Goal: Find specific page/section: Find specific page/section

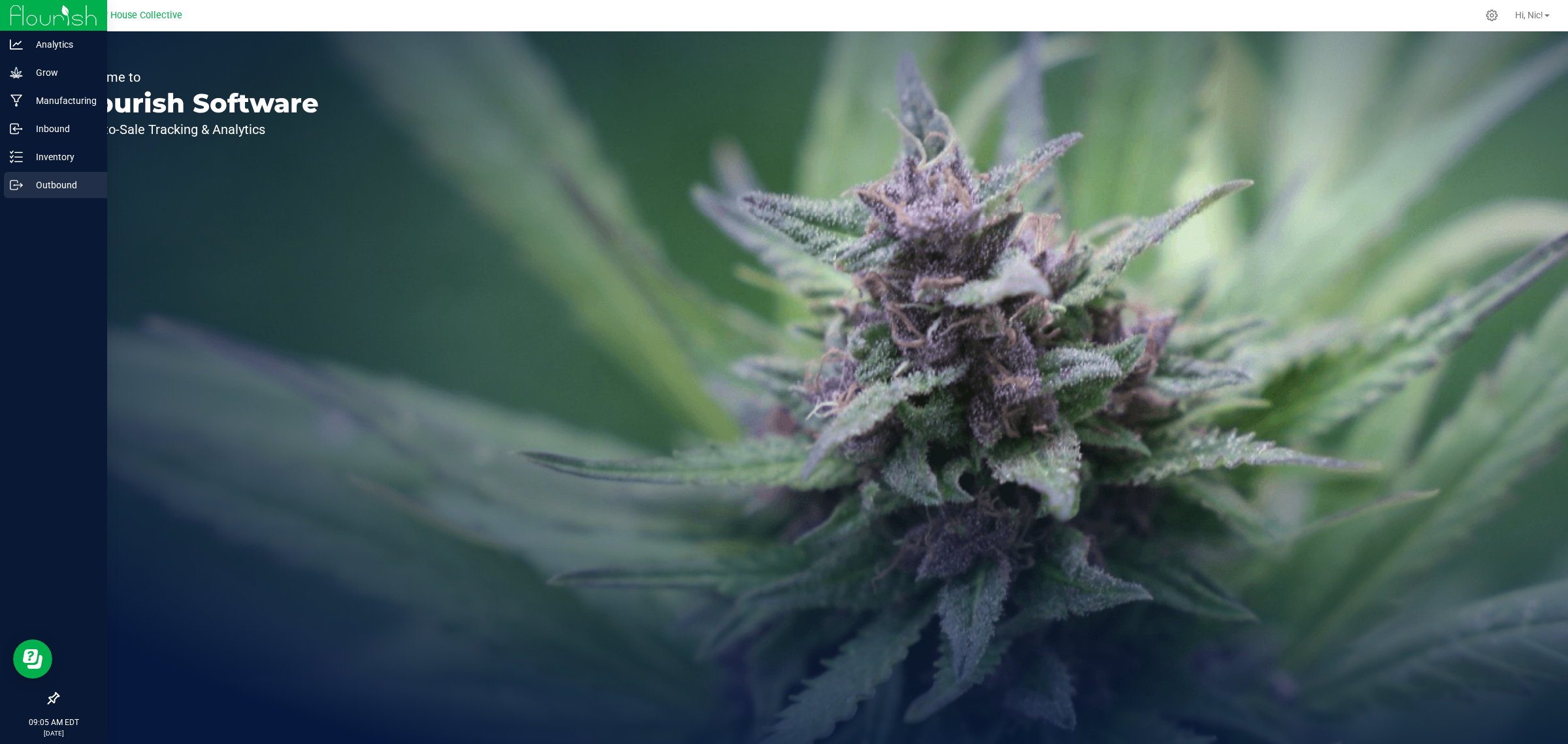
click at [43, 191] on p "Outbound" at bounding box center [62, 185] width 79 height 16
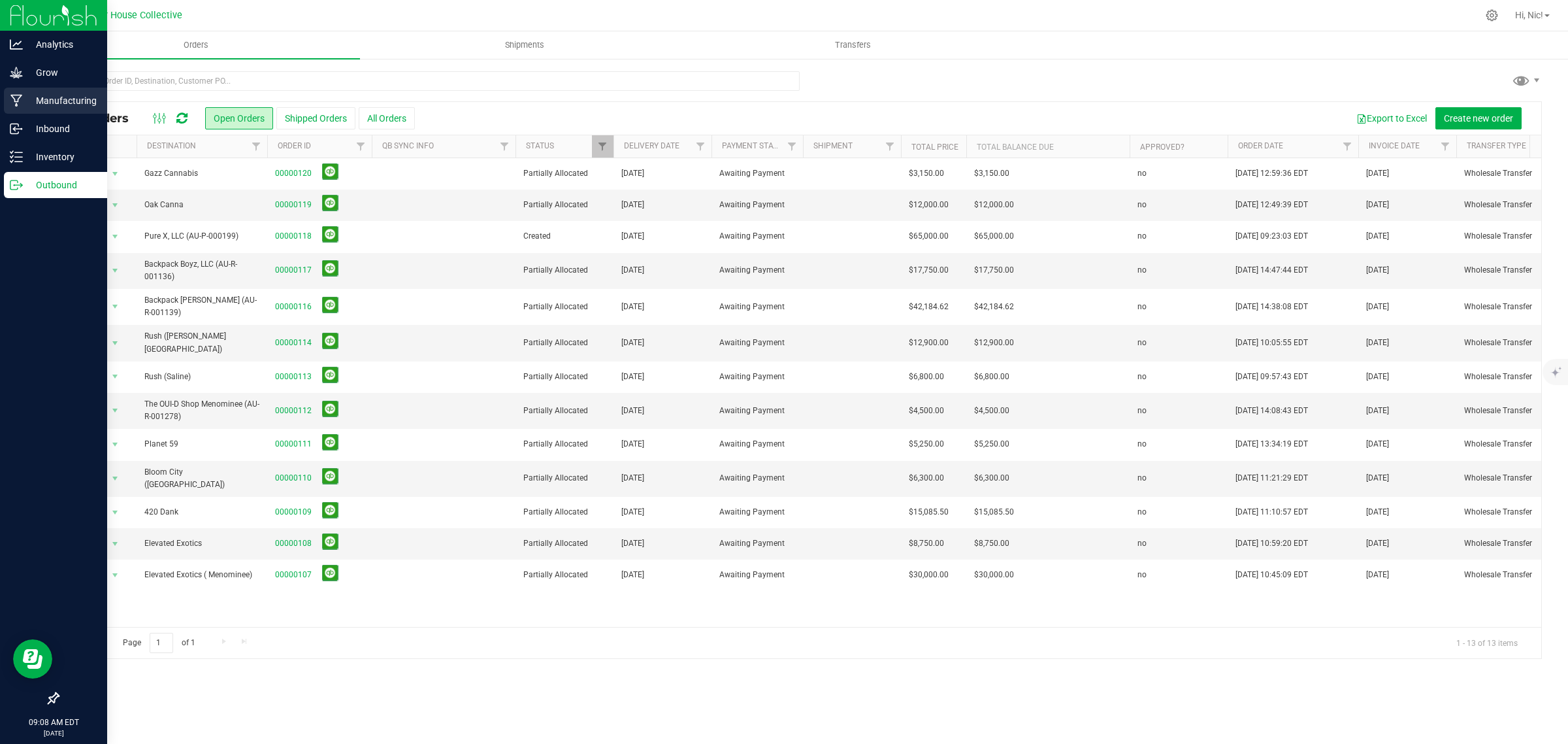
click at [73, 96] on p "Manufacturing" at bounding box center [62, 100] width 79 height 16
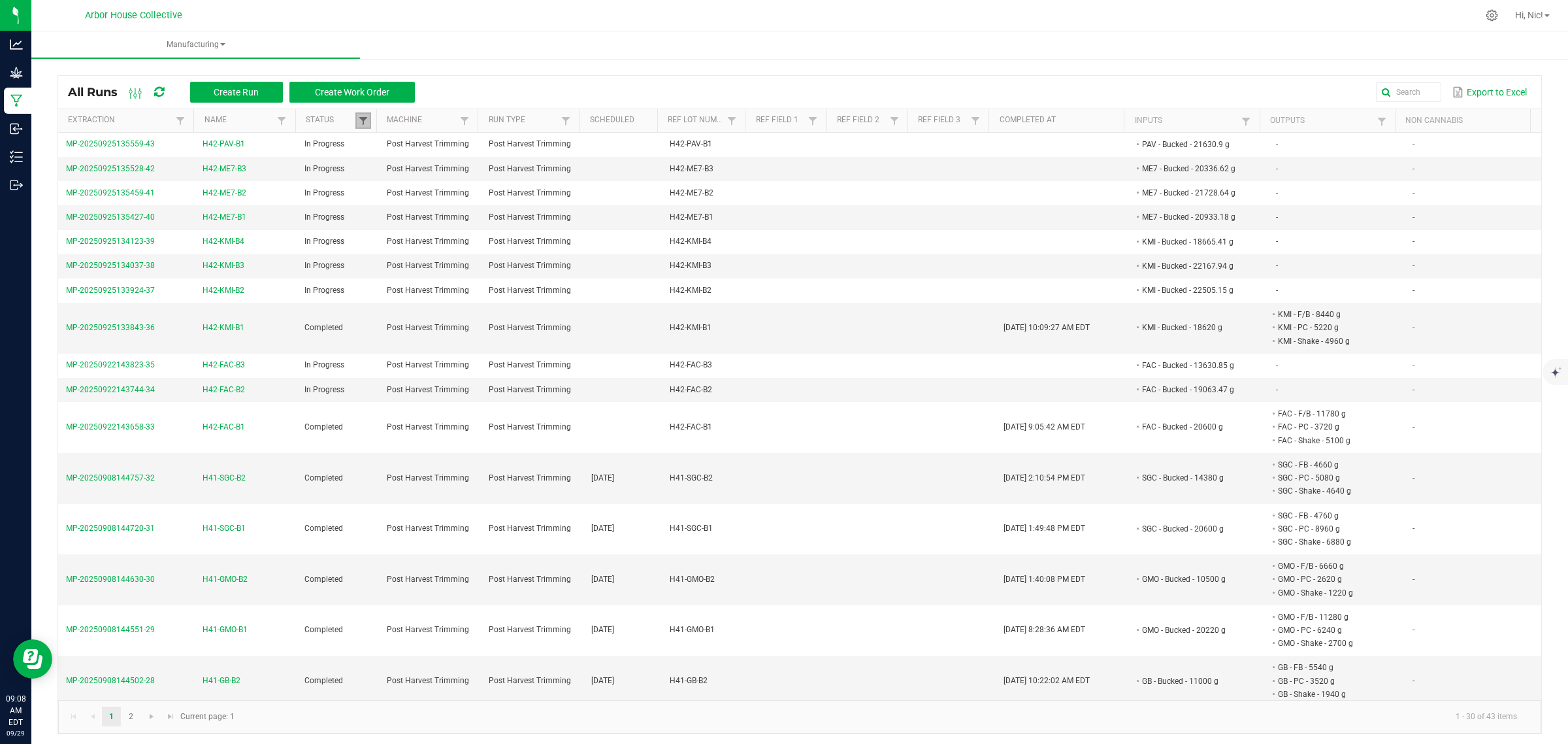
click at [363, 119] on span at bounding box center [363, 120] width 11 height 11
click at [279, 117] on span at bounding box center [281, 120] width 11 height 11
click at [292, 257] on li "H42-PAV-B1" at bounding box center [343, 255] width 126 height 17
checkbox input "true"
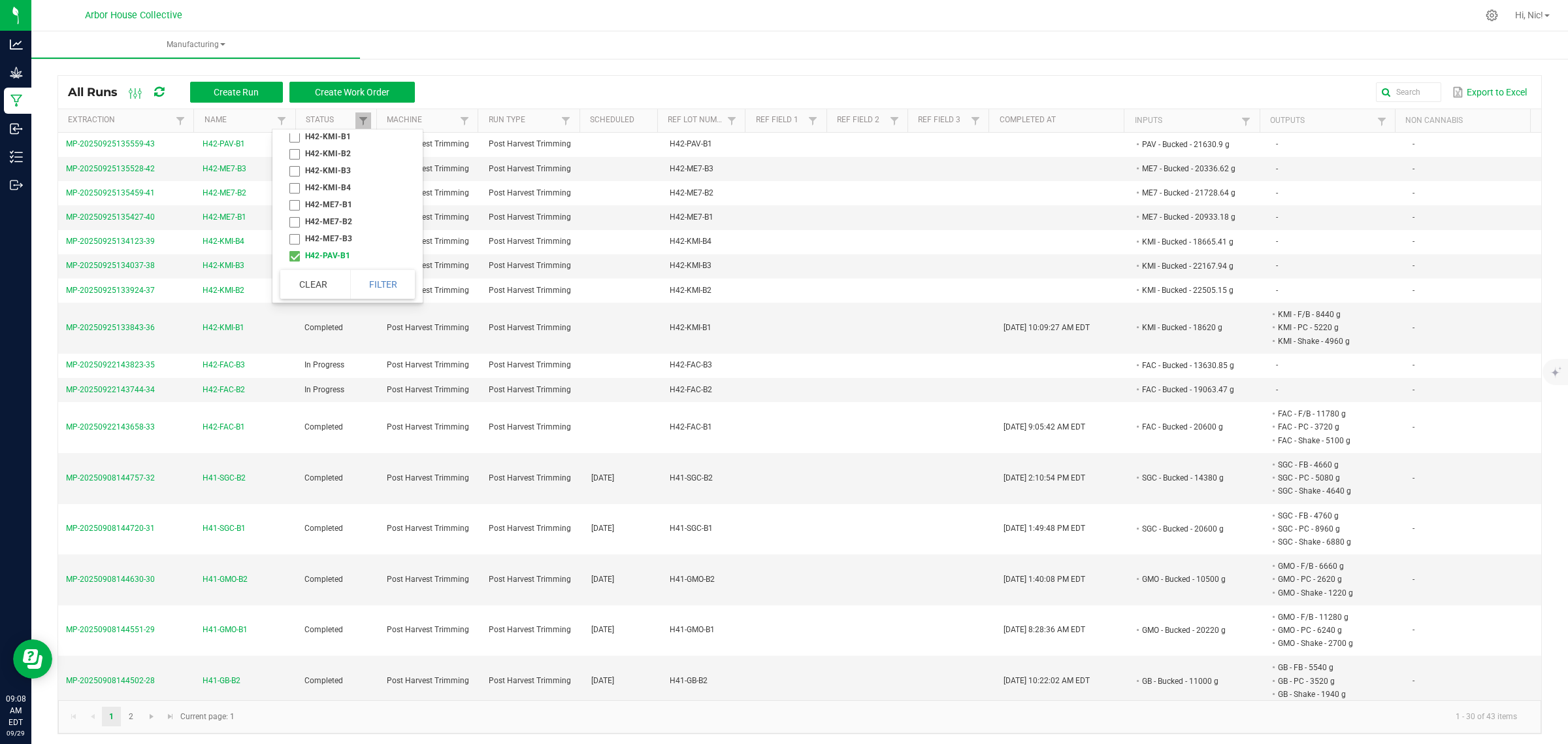
click at [295, 243] on li "H42-ME7-B3" at bounding box center [343, 238] width 126 height 17
checkbox input "true"
click at [292, 220] on li "H42-ME7-B2" at bounding box center [343, 221] width 126 height 17
checkbox input "true"
click at [296, 203] on li "H42-ME7-B1" at bounding box center [343, 204] width 126 height 17
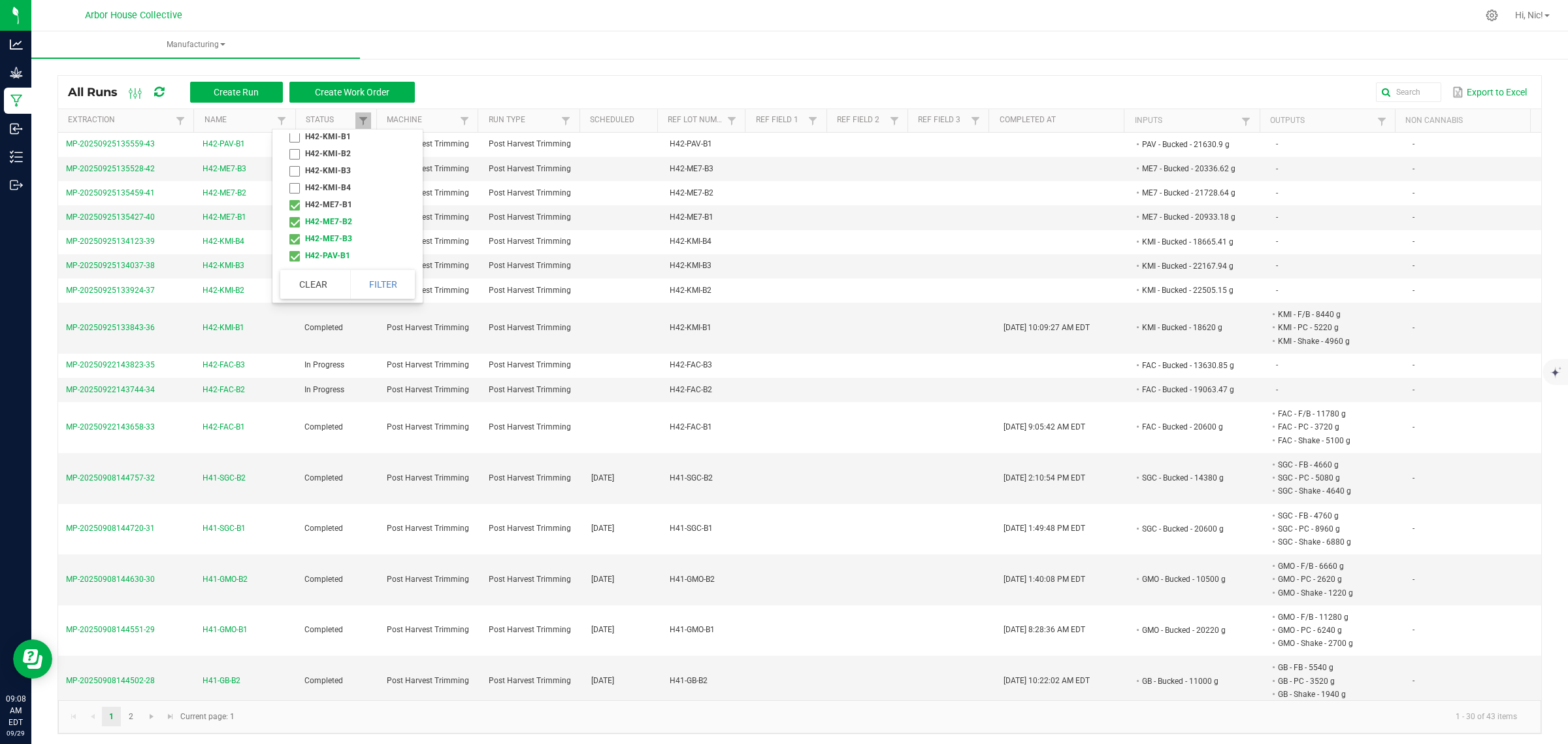
checkbox input "true"
click at [297, 183] on li "H42-KMI-B4" at bounding box center [343, 187] width 126 height 17
checkbox input "true"
click at [298, 167] on li "H42-KMI-B3" at bounding box center [343, 170] width 126 height 17
checkbox input "true"
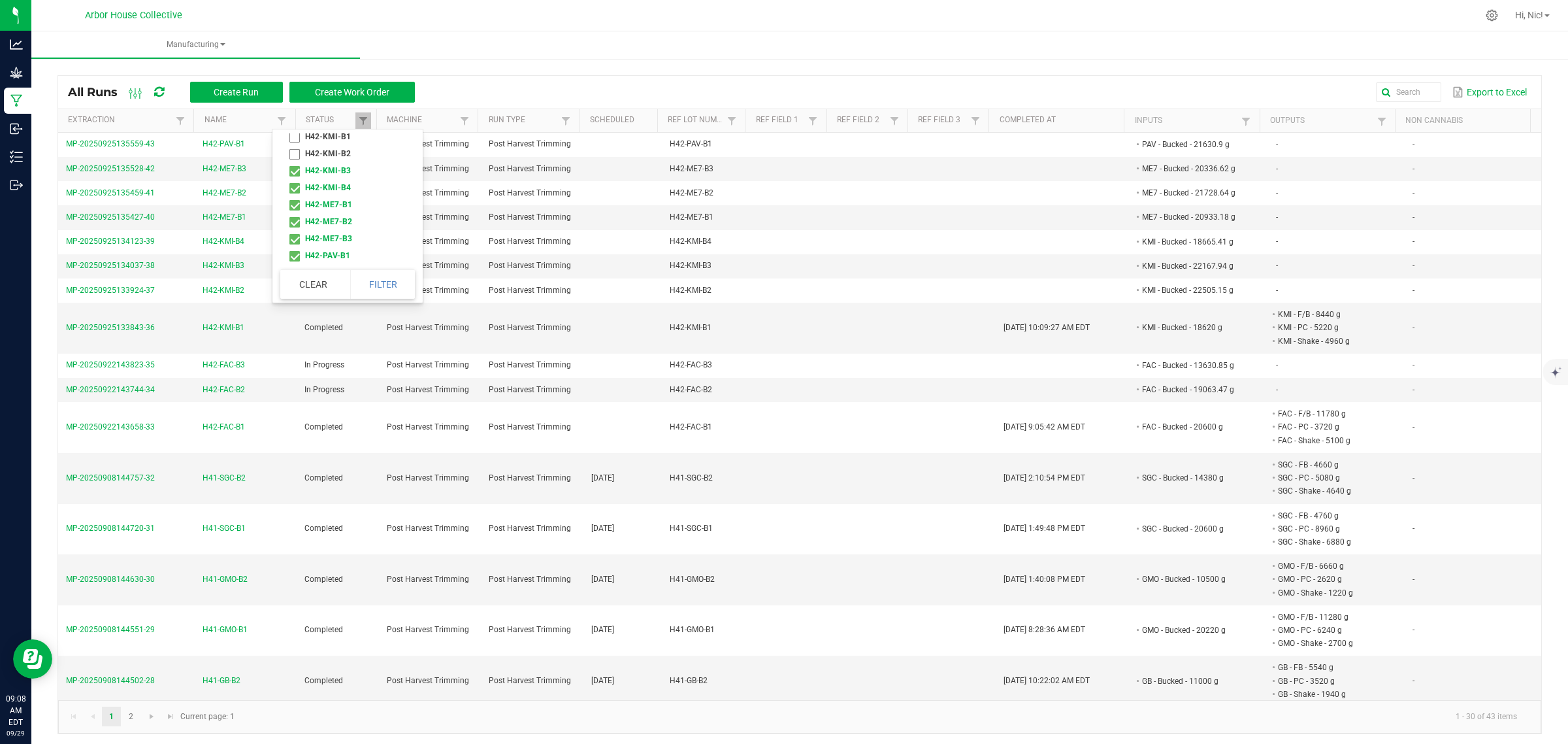
click at [294, 147] on li "H42-KMI-B2" at bounding box center [343, 153] width 126 height 17
checkbox input "true"
click at [294, 211] on li "H42-KMI-B1" at bounding box center [343, 209] width 126 height 17
checkbox input "true"
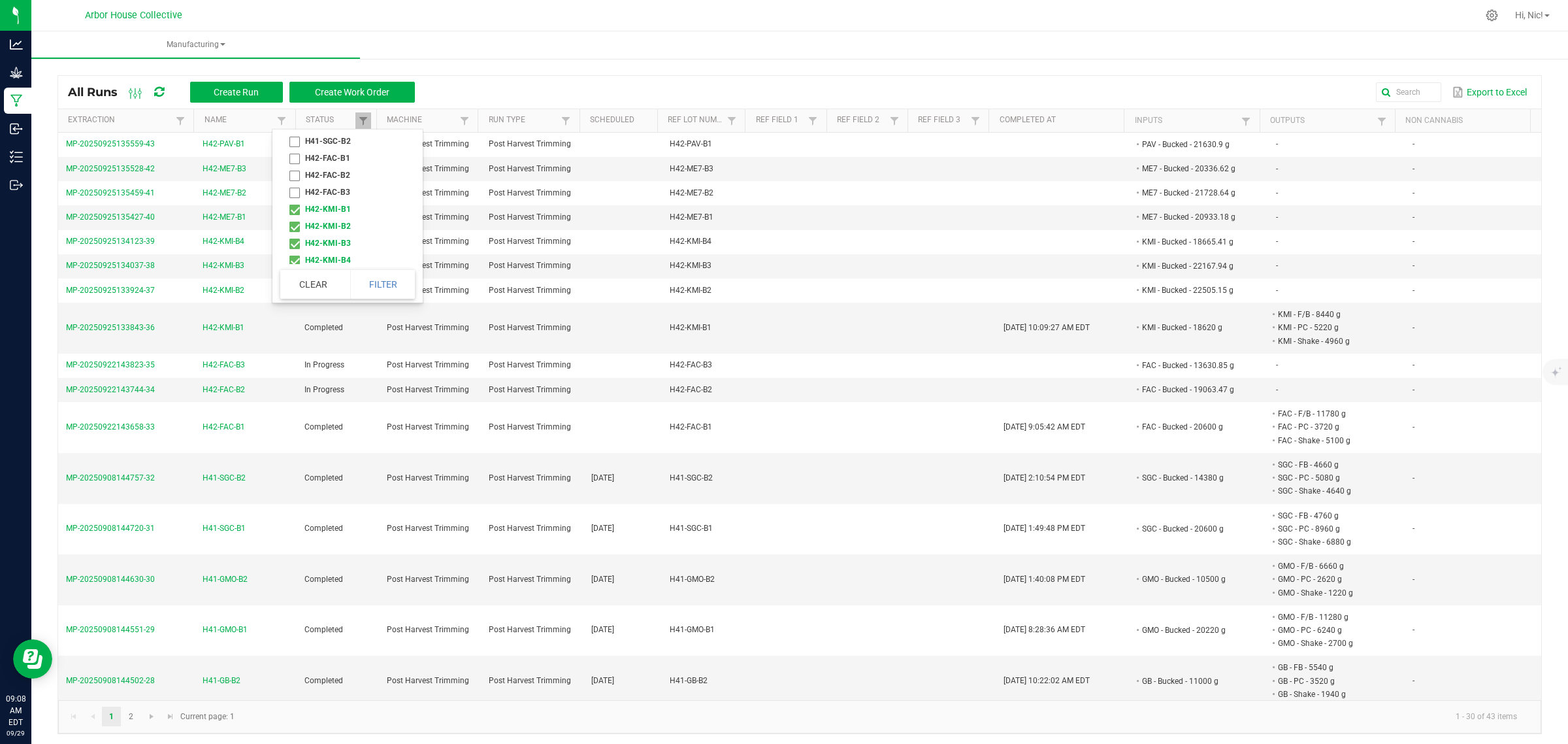
click at [291, 196] on li "H42-FAC-B3" at bounding box center [343, 192] width 126 height 17
checkbox input "true"
click at [294, 178] on li "H42-FAC-B2" at bounding box center [343, 175] width 126 height 17
checkbox input "true"
click at [297, 163] on li "H42-FAC-B1" at bounding box center [343, 157] width 126 height 17
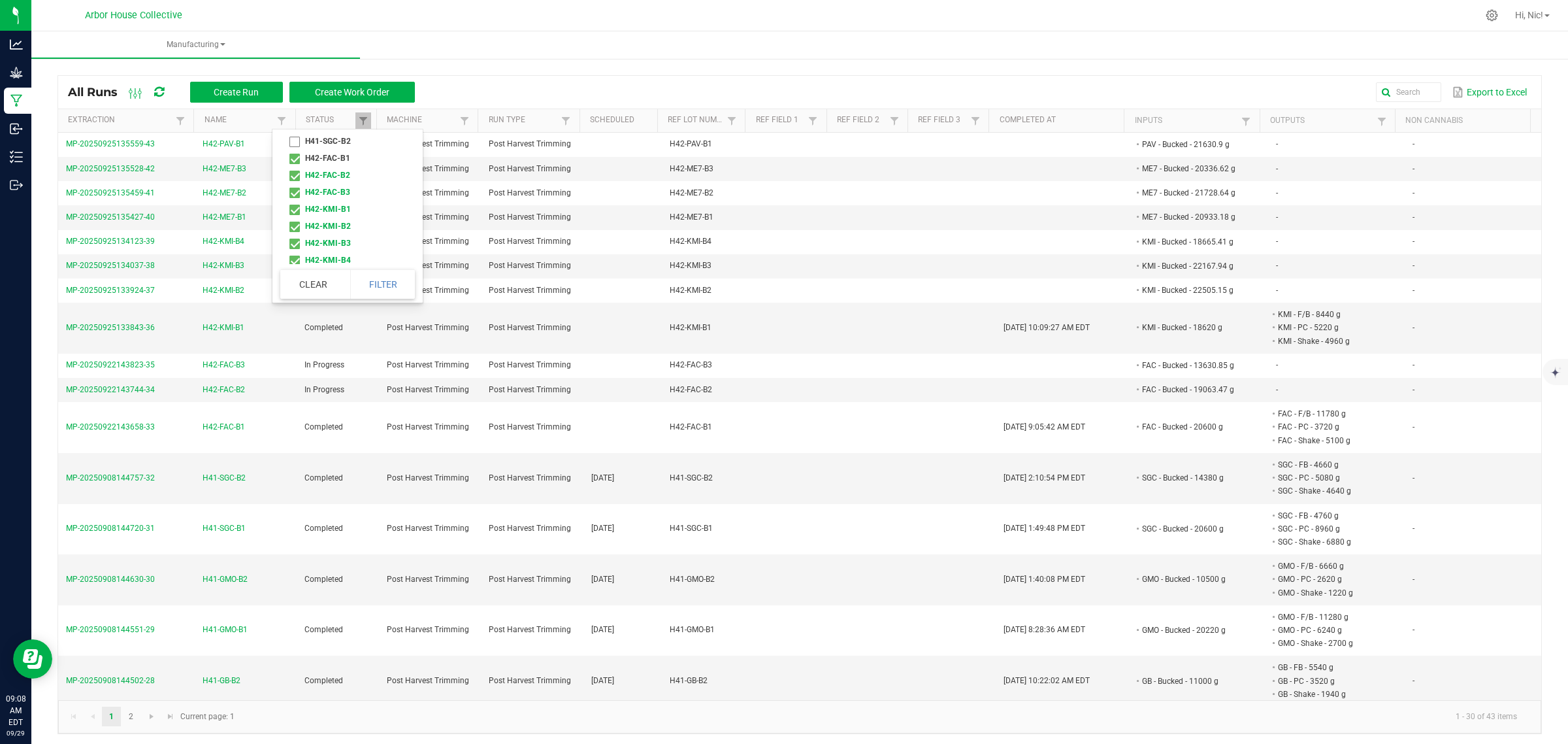
checkbox input "true"
click at [403, 284] on button "Filter" at bounding box center [383, 283] width 66 height 29
